Goal: Task Accomplishment & Management: Use online tool/utility

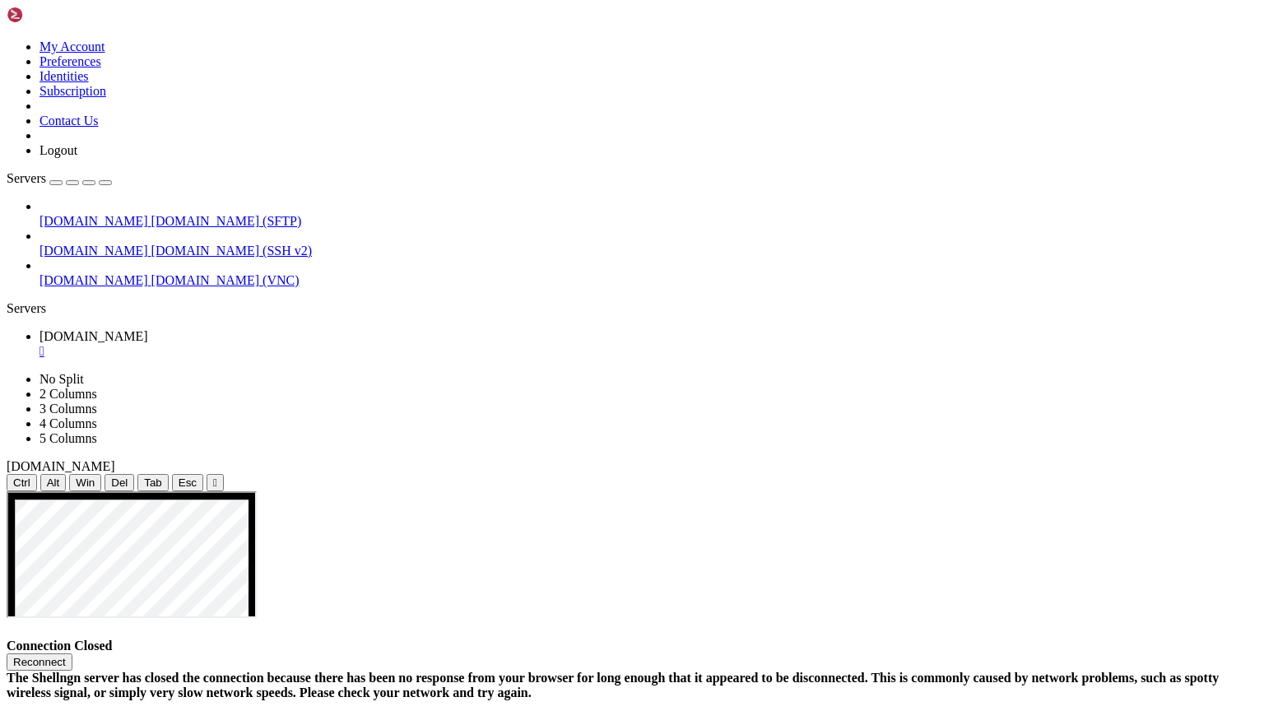
click at [72, 653] on button "Reconnect" at bounding box center [40, 661] width 66 height 17
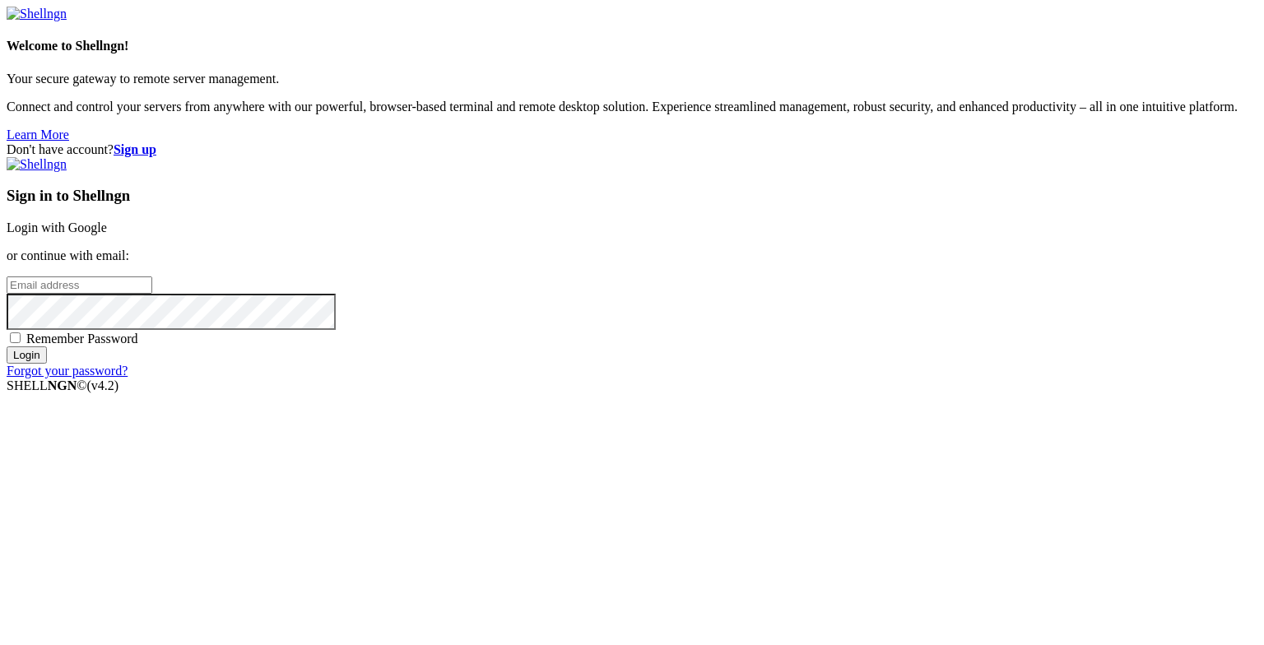
click at [107, 235] on link "Login with Google" at bounding box center [57, 228] width 100 height 14
